Goal: Task Accomplishment & Management: Manage account settings

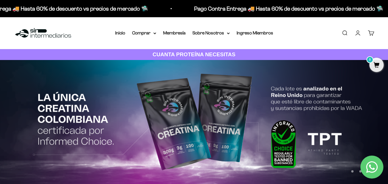
click at [361, 32] on link "Cuenta" at bounding box center [358, 33] width 6 height 6
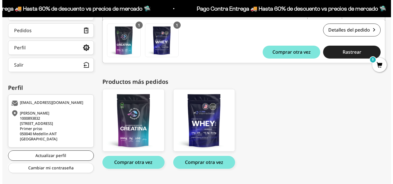
scroll to position [115, 0]
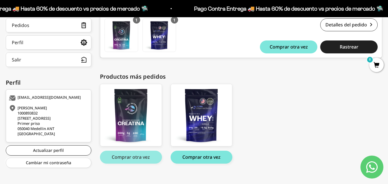
click at [135, 159] on button "Comprar otra vez" at bounding box center [131, 157] width 62 height 13
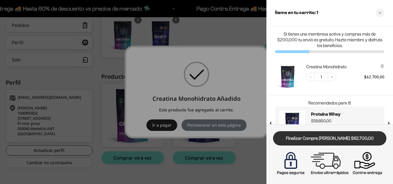
click at [325, 136] on link "Finalizar Compra Segura $62.700,00" at bounding box center [329, 138] width 113 height 15
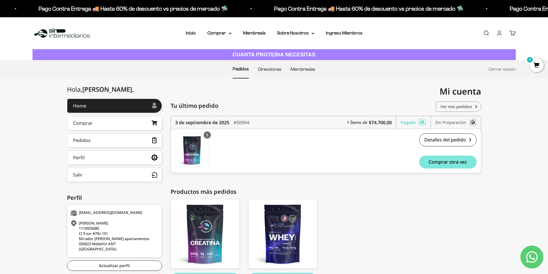
click at [453, 104] on link "Ver mis pedidos" at bounding box center [457, 106] width 45 height 10
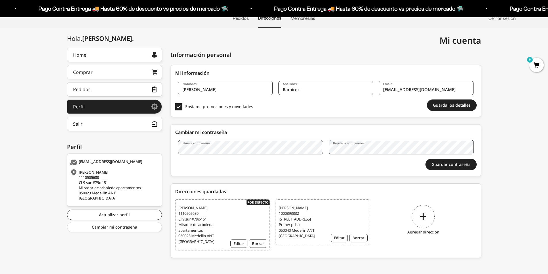
scroll to position [53, 0]
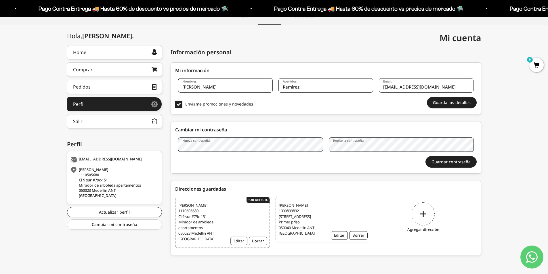
click at [241, 239] on button "Editar" at bounding box center [238, 241] width 17 height 9
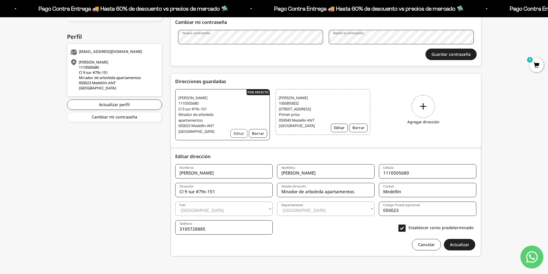
scroll to position [165, 0]
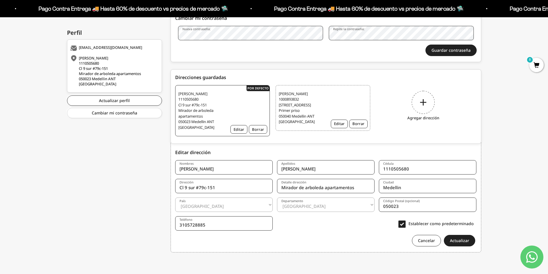
click at [233, 188] on input "Cl 9 sur #79c-151" at bounding box center [223, 186] width 97 height 14
click at [361, 188] on input "Mirador de arboleda apartamentos" at bounding box center [325, 186] width 97 height 14
type input "Mirador de arboleda apartamentos - Apto 1908, torre 2"
click at [455, 241] on button "Actualizar" at bounding box center [459, 240] width 31 height 11
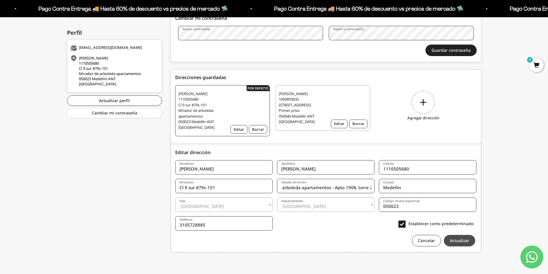
scroll to position [0, 0]
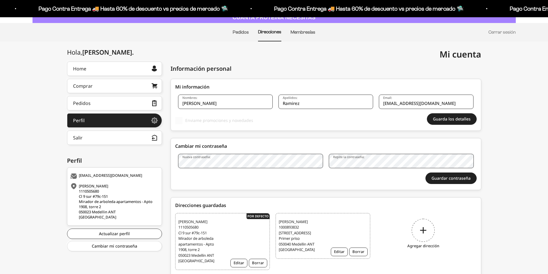
scroll to position [59, 0]
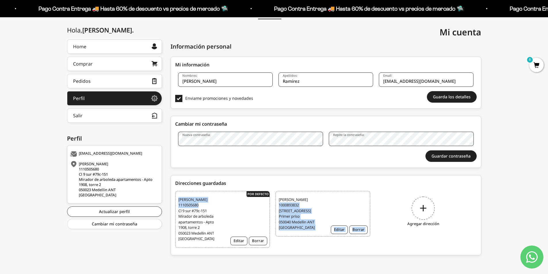
drag, startPoint x: 323, startPoint y: 206, endPoint x: 218, endPoint y: 206, distance: 105.5
click at [219, 205] on ul "Andrés Ramirez 1000893832 Calle 92 No. 76a 42 Primer priso 050040 Medellin ANT …" at bounding box center [325, 221] width 301 height 61
click at [237, 209] on div "Daniela Correa 1110505680 Cl 9 sur #79c-151 Mirador de arboleda apartamentos - …" at bounding box center [222, 219] width 95 height 57
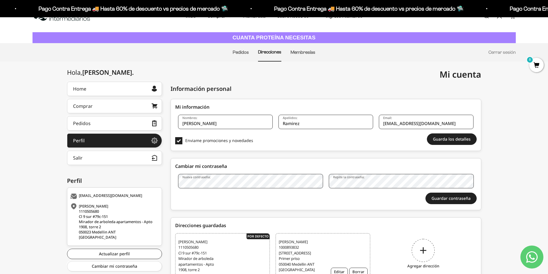
scroll to position [2, 0]
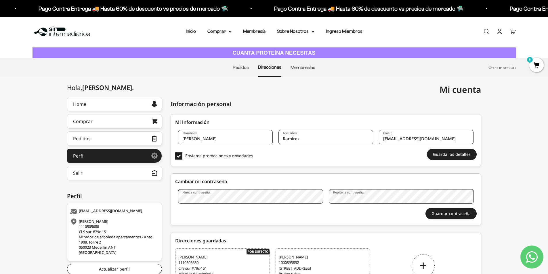
click at [235, 70] on li "Pedidos" at bounding box center [241, 68] width 16 height 18
click at [243, 69] on link "Pedidos" at bounding box center [241, 67] width 16 height 5
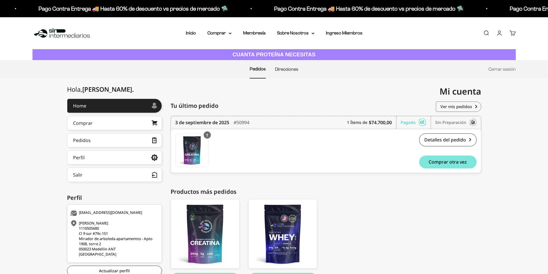
scroll to position [39, 0]
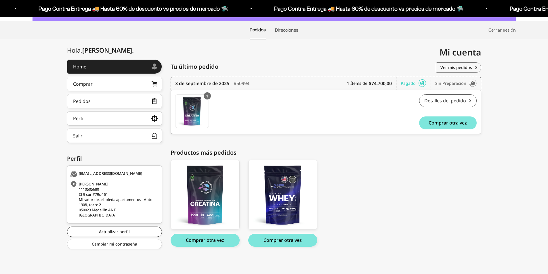
click at [448, 101] on link "Detalles del pedido" at bounding box center [447, 100] width 57 height 13
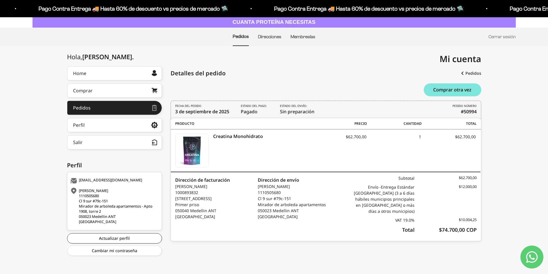
scroll to position [34, 0]
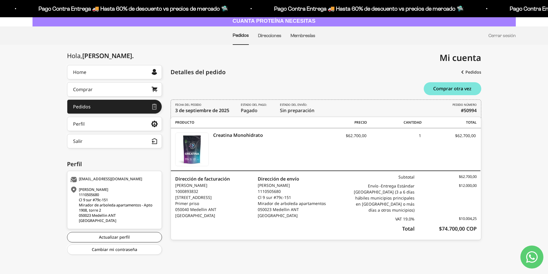
click at [528, 255] on icon "Contact us on WhatsApp" at bounding box center [531, 256] width 11 height 11
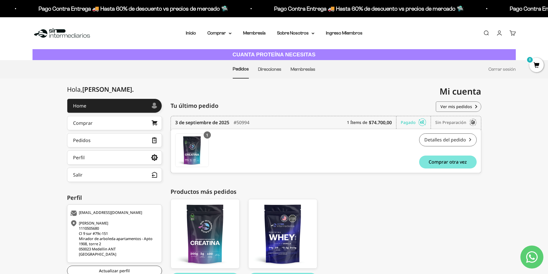
click at [443, 141] on link "Detalles del pedido" at bounding box center [447, 139] width 57 height 13
